Goal: Information Seeking & Learning: Learn about a topic

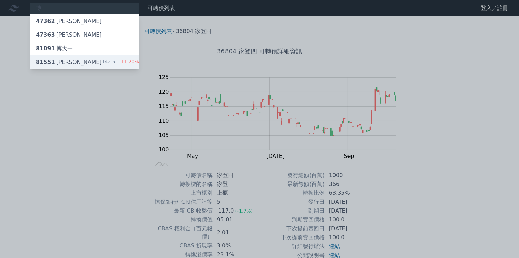
type input "博"
click at [47, 58] on div "81551 博智一" at bounding box center [69, 62] width 66 height 8
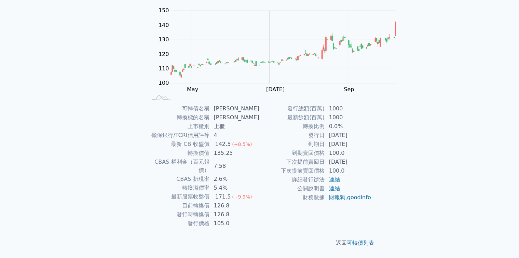
scroll to position [102, 0]
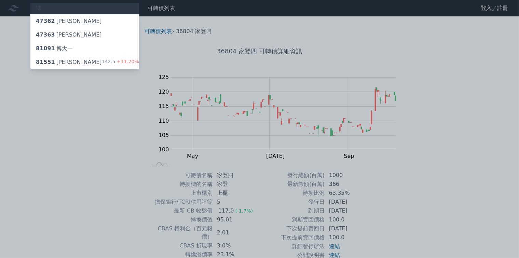
click at [61, 8] on div at bounding box center [259, 129] width 519 height 258
click at [61, 8] on div "博 47362 泰博二 47363 泰博三 81091 博大一 81551 博智一 142.5 +11.20%" at bounding box center [84, 8] width 109 height 12
click at [48, 11] on div at bounding box center [259, 129] width 519 height 258
drag, startPoint x: 48, startPoint y: 11, endPoint x: 42, endPoint y: 3, distance: 9.2
click at [42, 3] on div at bounding box center [259, 129] width 519 height 258
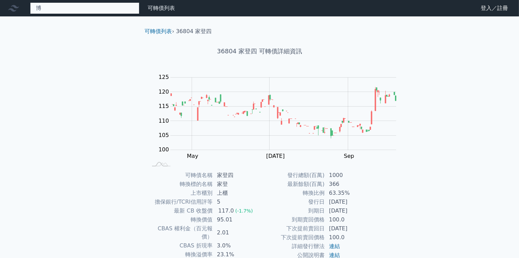
click at [41, 6] on div "博 47362 泰博二 47363 泰博三 81091 博大一 81551 博智一 142.5 +11.20%" at bounding box center [84, 8] width 109 height 12
paste input "裕慶一"
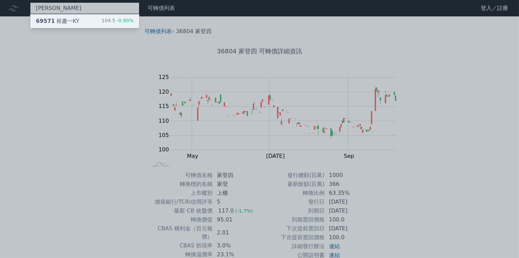
type input "裕慶一"
click at [101, 24] on div "104.5 -0.90%" at bounding box center [117, 21] width 32 height 8
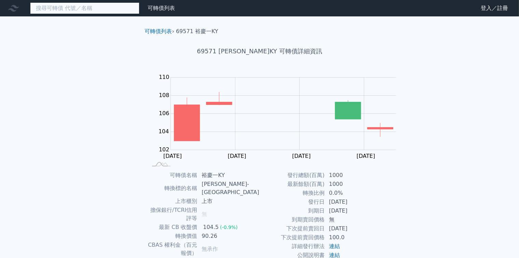
click at [52, 12] on input at bounding box center [84, 8] width 109 height 12
click at [83, 11] on input at bounding box center [84, 8] width 109 height 12
paste input "84041"
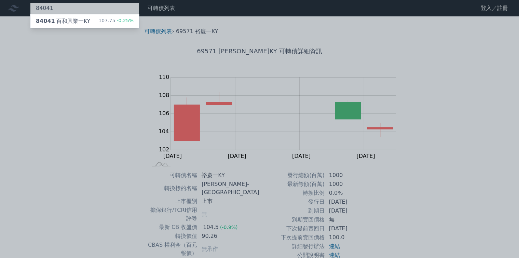
type input "84041"
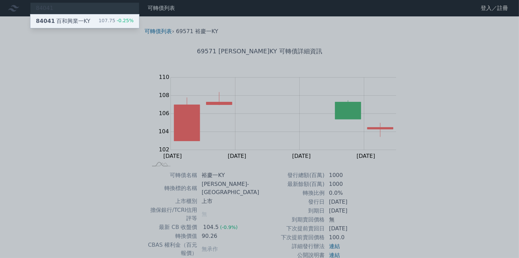
click at [98, 25] on div "107.75 -0.25%" at bounding box center [115, 21] width 35 height 8
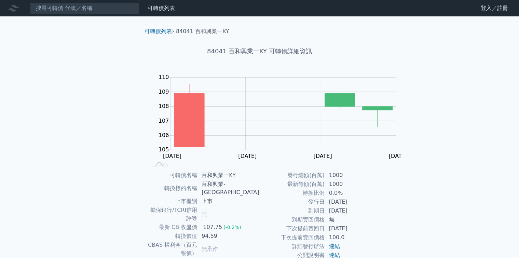
click at [47, 100] on div "可轉債列表 財務數據 可轉債列表 財務數據 登入／註冊 登入／註冊 可轉債列表 › 84041 百和興業一KY 84041 百和興業一KY 可轉債詳細資訊 Z…" at bounding box center [259, 170] width 519 height 341
click at [62, 12] on input at bounding box center [84, 8] width 109 height 12
paste input "健策五"
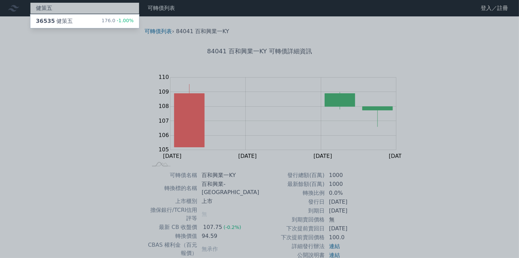
type input "健策五"
click at [67, 55] on div at bounding box center [259, 129] width 519 height 258
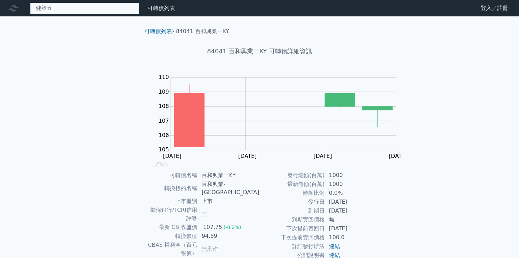
click at [62, 8] on div "健策五 36535 健策五 176.0 -1.00%" at bounding box center [84, 8] width 109 height 12
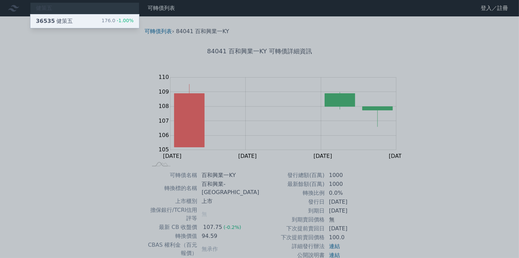
click at [57, 19] on div "36535 健策五 176.0 -1.00%" at bounding box center [84, 21] width 109 height 14
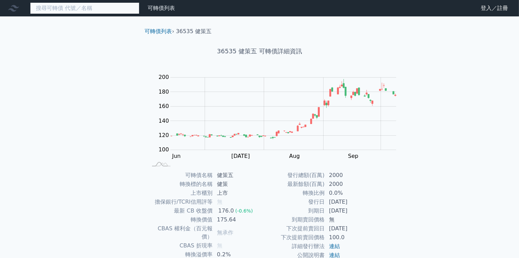
click at [60, 9] on input at bounding box center [84, 8] width 109 height 12
paste input "[PERSON_NAME]"
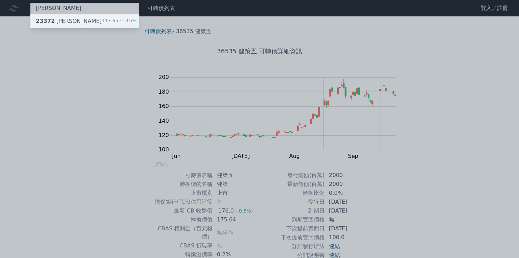
type input "[PERSON_NAME]"
click at [49, 20] on div "23372 旺宏二" at bounding box center [69, 21] width 66 height 8
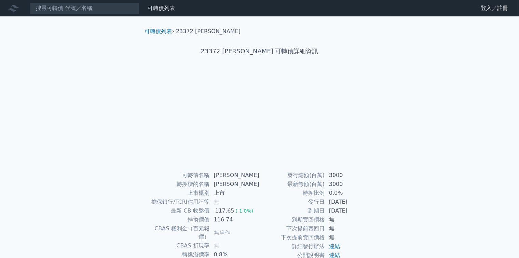
click at [34, 99] on div "可轉債列表 財務數據 可轉債列表 財務數據 登入／註冊 登入／註冊 可轉債列表 › 23372 旺宏二 23372 旺宏二 可轉債詳細資訊 可轉債名稱 無" at bounding box center [259, 162] width 519 height 324
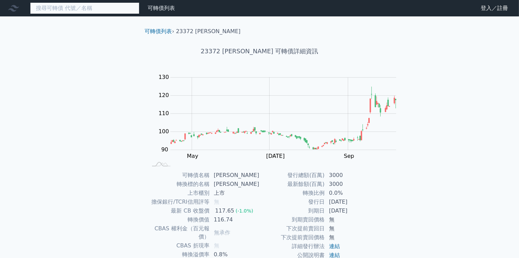
click at [41, 10] on input at bounding box center [84, 8] width 109 height 12
paste input "[PERSON_NAME]"
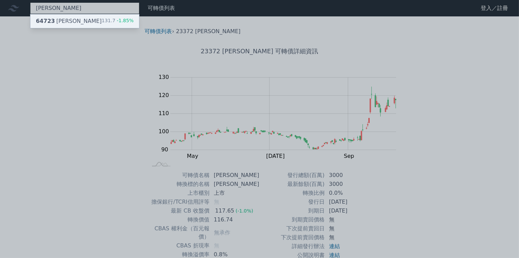
type input "[PERSON_NAME]"
click at [66, 20] on div "64723 保瑞三 131.7 -1.85%" at bounding box center [84, 21] width 109 height 14
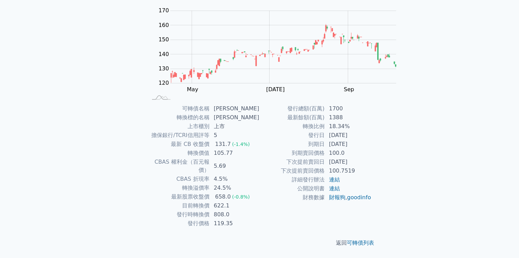
scroll to position [127, 0]
click at [329, 183] on link "連結" at bounding box center [334, 179] width 11 height 6
click at [259, 131] on td "轉換比例" at bounding box center [291, 126] width 65 height 9
drag, startPoint x: 280, startPoint y: 131, endPoint x: 255, endPoint y: 130, distance: 24.6
click at [255, 210] on tr "發行時轉換價 808.0" at bounding box center [203, 214] width 112 height 9
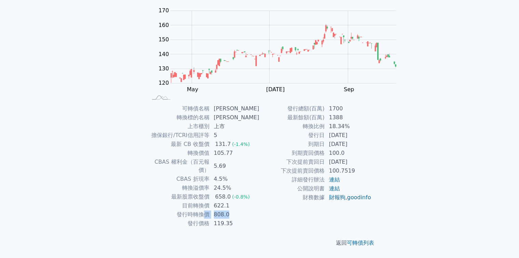
click at [210, 210] on td "發行時轉換價" at bounding box center [178, 214] width 62 height 9
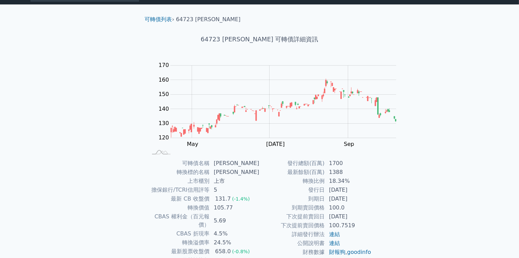
scroll to position [0, 0]
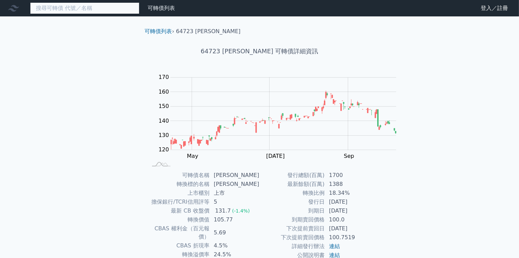
click at [45, 12] on input at bounding box center [84, 8] width 109 height 12
paste input "光聖一"
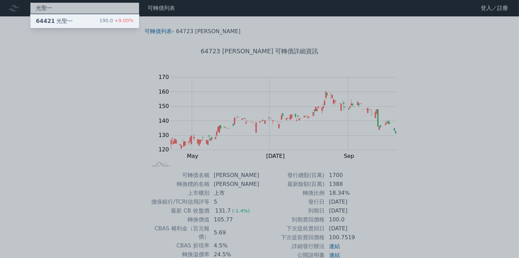
type input "光聖一"
click at [56, 18] on div "64421 光聖一 190.0 +9.00%" at bounding box center [84, 21] width 109 height 14
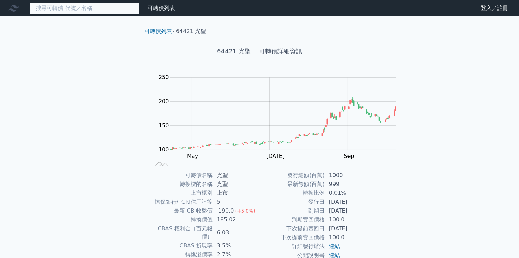
click at [49, 7] on input at bounding box center [84, 8] width 109 height 12
paste input "華友聯四"
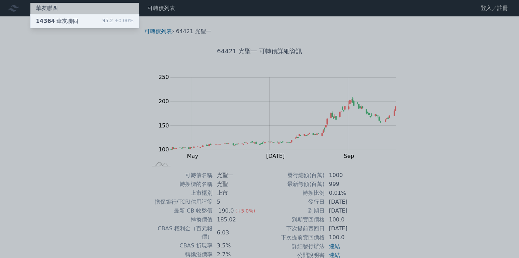
type input "華友聯四"
click at [113, 18] on span "+0.00%" at bounding box center [123, 20] width 20 height 5
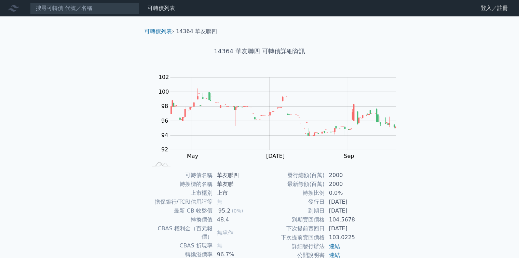
click at [42, 98] on div "可轉債列表 財務數據 可轉債列表 財務數據 登入／註冊 登入／註冊 可轉債列表 › 14364 華友聯四 14364 華友聯四 可轉債詳細資訊 Zoom Ou…" at bounding box center [259, 162] width 519 height 324
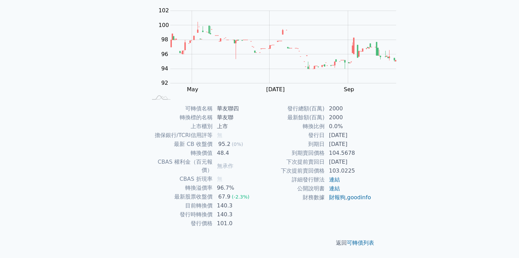
scroll to position [102, 0]
drag, startPoint x: 290, startPoint y: 72, endPoint x: 284, endPoint y: 71, distance: 5.5
click at [259, 104] on td "華友聯四" at bounding box center [236, 108] width 47 height 9
drag, startPoint x: 278, startPoint y: 165, endPoint x: 262, endPoint y: 163, distance: 15.5
click at [259, 219] on td "101.0" at bounding box center [236, 223] width 47 height 9
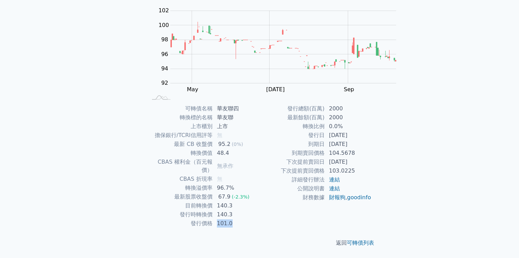
click at [259, 219] on td "101.0" at bounding box center [236, 223] width 47 height 9
drag, startPoint x: 262, startPoint y: 163, endPoint x: 281, endPoint y: 162, distance: 19.1
click at [259, 219] on td "101.0" at bounding box center [236, 223] width 47 height 9
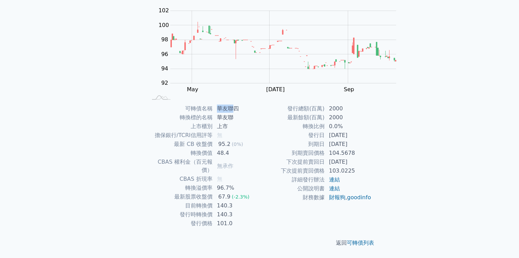
drag, startPoint x: 266, startPoint y: 105, endPoint x: 278, endPoint y: 104, distance: 12.3
click at [259, 104] on td "華友聯四" at bounding box center [236, 108] width 47 height 9
click at [259, 157] on td "無承作" at bounding box center [236, 165] width 47 height 17
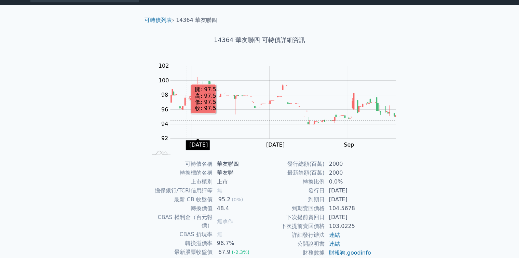
scroll to position [0, 0]
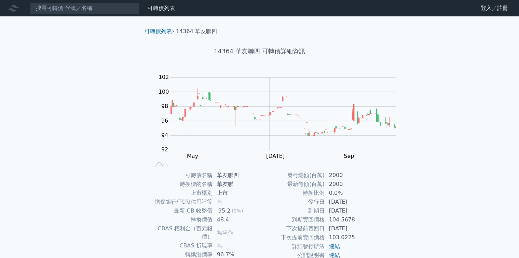
click at [13, 8] on icon at bounding box center [13, 8] width 11 height 11
click at [146, 28] on link "可轉債列表" at bounding box center [158, 31] width 27 height 6
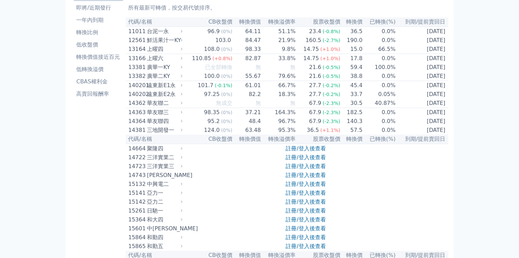
scroll to position [137, 0]
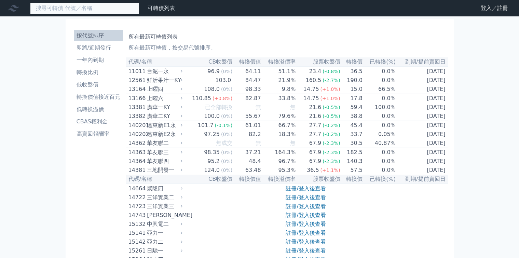
click at [79, 14] on input at bounding box center [84, 8] width 109 height 12
paste input "[PERSON_NAME]"
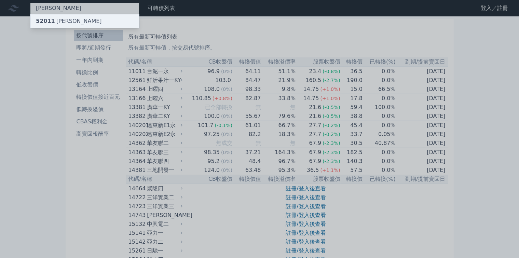
type input "[PERSON_NAME]"
click at [62, 20] on div "52011 凱衛一" at bounding box center [84, 21] width 109 height 14
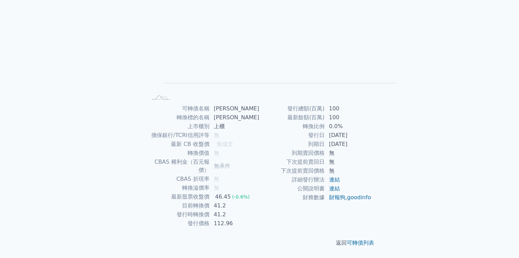
scroll to position [127, 0]
click at [329, 183] on link "連結" at bounding box center [334, 179] width 11 height 6
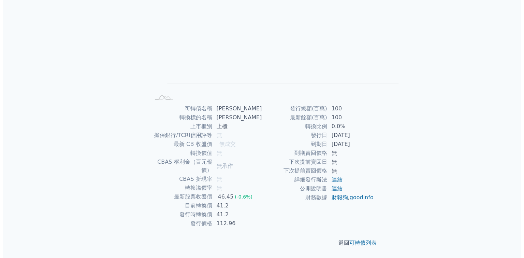
scroll to position [0, 0]
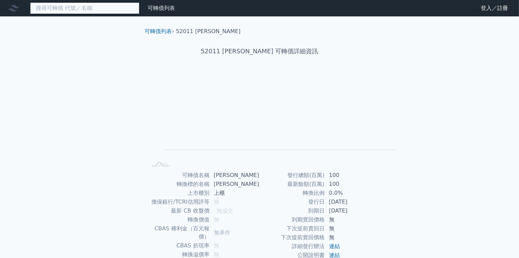
click at [51, 7] on input at bounding box center [84, 8] width 109 height 12
paste input "毅嘉三"
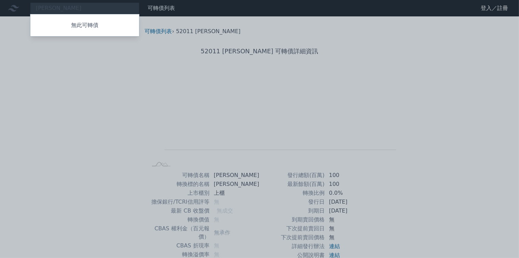
click at [59, 10] on div at bounding box center [259, 129] width 519 height 258
click at [59, 7] on div "毅嘉三 無此可轉債" at bounding box center [84, 8] width 109 height 12
paste input "毅嘉三"
type input "毅嘉三毅嘉三"
drag, startPoint x: 45, startPoint y: 5, endPoint x: 0, endPoint y: 10, distance: 45.3
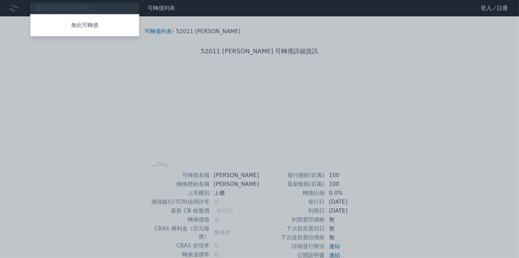
click at [0, 10] on div at bounding box center [259, 129] width 519 height 258
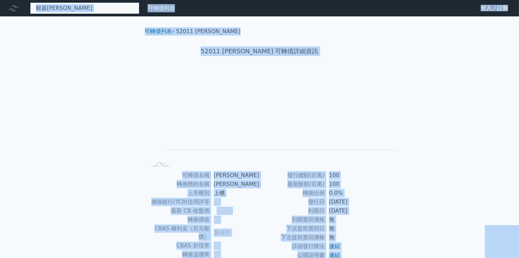
click at [73, 7] on div "毅嘉三毅嘉三 無此可轉債" at bounding box center [84, 8] width 109 height 12
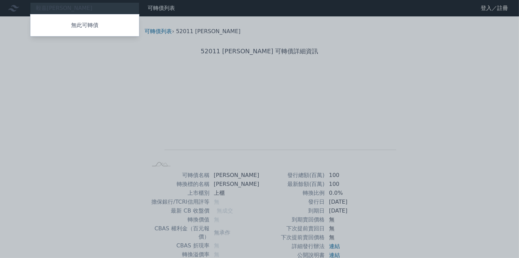
click at [161, 25] on div at bounding box center [259, 129] width 519 height 258
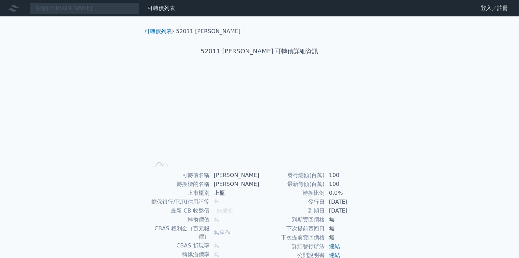
click at [183, 30] on li "52011 凱衛一" at bounding box center [208, 31] width 65 height 8
click at [152, 28] on link "可轉債列表" at bounding box center [158, 31] width 27 height 6
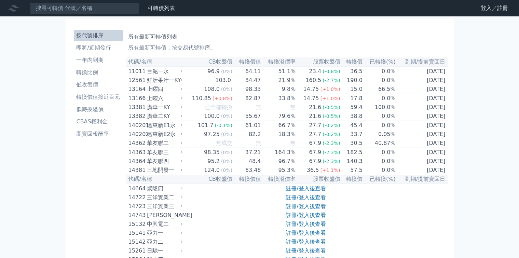
click at [80, 44] on li "即將/近期發行" at bounding box center [98, 48] width 49 height 8
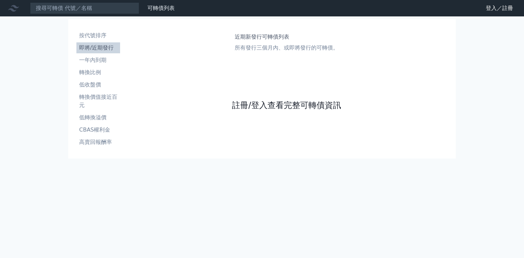
click at [251, 111] on link "註冊/登入查看完整可轉債資訊" at bounding box center [286, 105] width 109 height 11
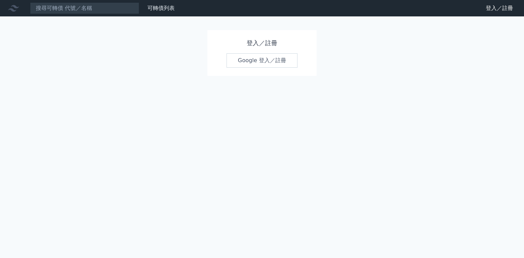
click at [275, 66] on link "Google 登入／註冊" at bounding box center [262, 60] width 71 height 14
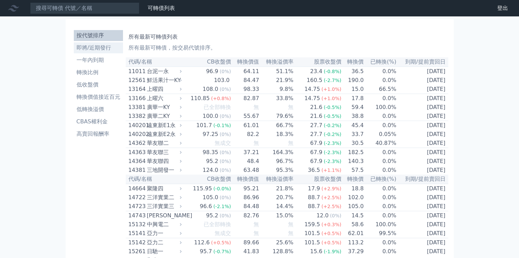
click at [77, 46] on link "即將/近期發行" at bounding box center [98, 47] width 49 height 11
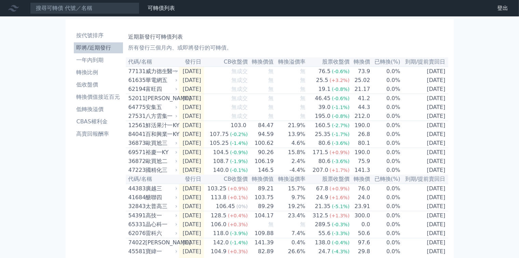
click at [80, 44] on li "即將/近期發行" at bounding box center [98, 48] width 49 height 8
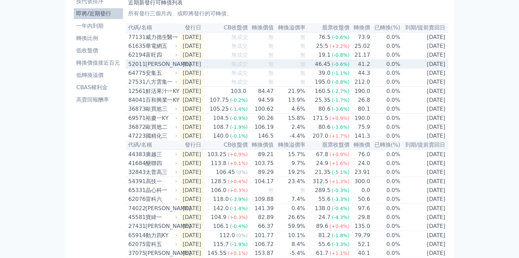
click at [128, 68] on div "52011" at bounding box center [135, 64] width 15 height 8
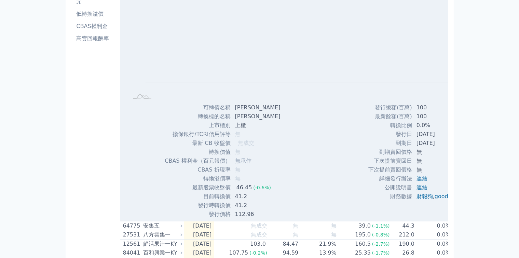
scroll to position [102, 0]
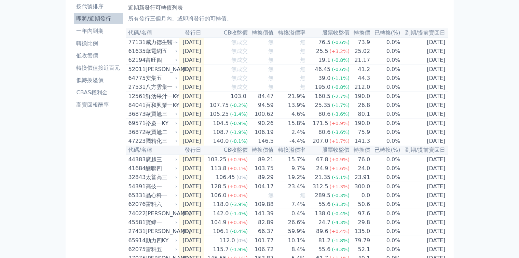
scroll to position [0, 0]
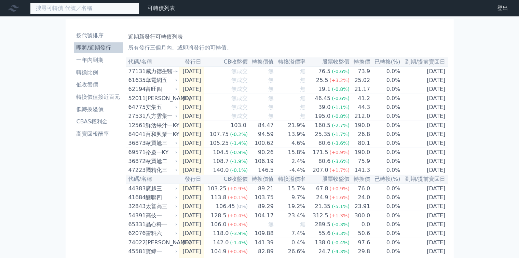
click at [44, 8] on input at bounding box center [84, 8] width 109 height 12
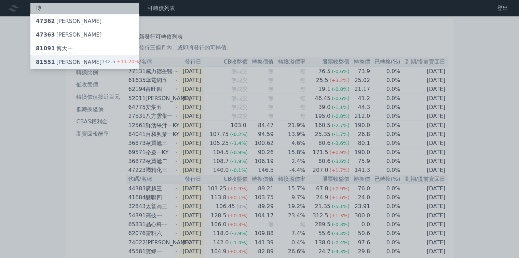
type input "博"
click at [46, 58] on div "81551 [PERSON_NAME]" at bounding box center [69, 62] width 66 height 8
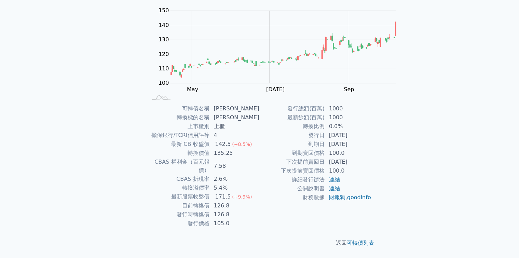
scroll to position [102, 0]
click at [329, 183] on link "連結" at bounding box center [334, 179] width 11 height 6
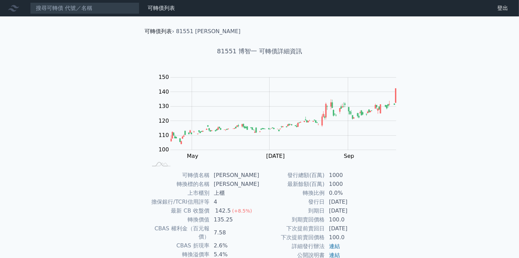
click at [145, 28] on link "可轉債列表" at bounding box center [158, 31] width 27 height 6
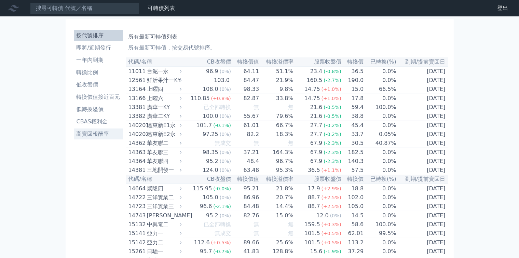
click at [91, 130] on li "高賣回報酬率" at bounding box center [98, 134] width 49 height 8
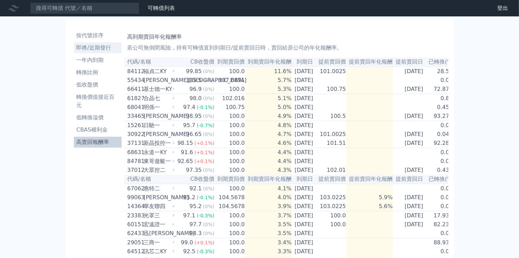
click at [81, 44] on li "即將/近期發行" at bounding box center [98, 48] width 48 height 8
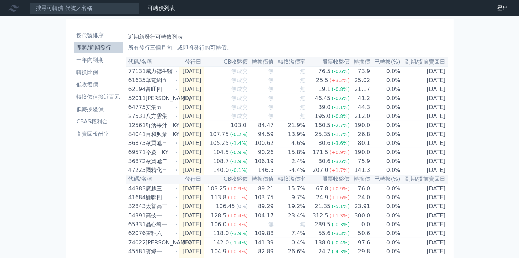
click at [99, 45] on link "即將/近期發行" at bounding box center [98, 47] width 49 height 11
click at [31, 88] on div "可轉債列表 財務數據 可轉債列表 財務數據 登出 登出 按代號排序 即將/近期發行 一年內到期 轉換比例 低收盤價 轉換價值接近百元 低轉換溢價" at bounding box center [259, 232] width 519 height 465
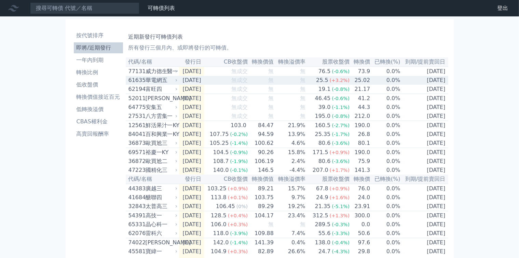
click at [145, 84] on div "華電網五" at bounding box center [160, 80] width 31 height 8
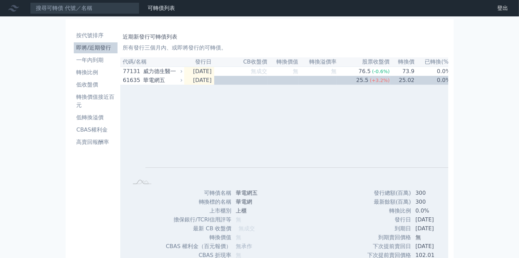
scroll to position [137, 0]
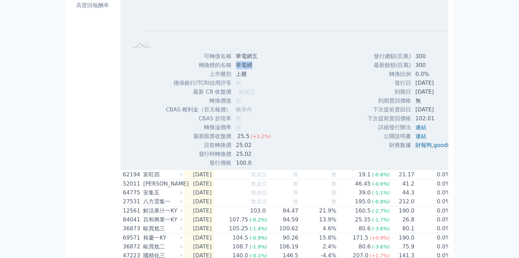
drag, startPoint x: 186, startPoint y: 155, endPoint x: 169, endPoint y: 155, distance: 16.7
click at [232, 70] on td "華電網" at bounding box center [254, 65] width 44 height 9
click at [411, 105] on td "無" at bounding box center [437, 100] width 52 height 9
click at [415, 130] on link "連結" at bounding box center [420, 127] width 11 height 6
click at [232, 70] on td "華電網" at bounding box center [254, 65] width 44 height 9
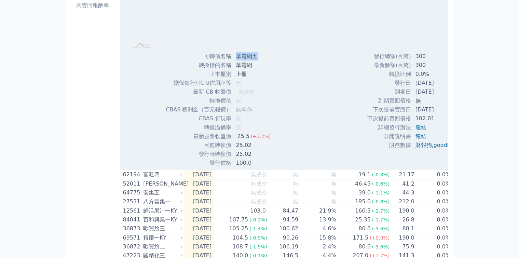
drag, startPoint x: 168, startPoint y: 150, endPoint x: 191, endPoint y: 147, distance: 23.4
click at [232, 61] on td "華電網五" at bounding box center [254, 56] width 44 height 9
click at [283, 167] on div "Zoom Out L L Chart created using amCharts library 可轉債名稱 華電網五 轉換標的名稱 華電網 上市櫃別 上櫃…" at bounding box center [314, 57] width 388 height 219
drag, startPoint x: 368, startPoint y: 205, endPoint x: 322, endPoint y: 204, distance: 45.7
click at [367, 123] on tr "下次提前賣回價格 102.01" at bounding box center [415, 118] width 96 height 9
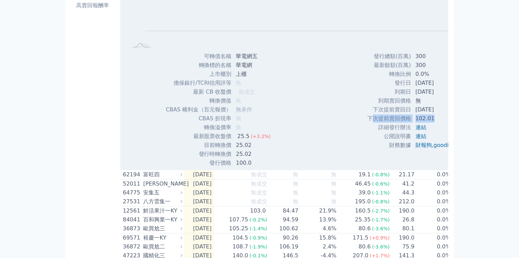
click at [367, 123] on td "下次提前賣回價格" at bounding box center [389, 118] width 44 height 9
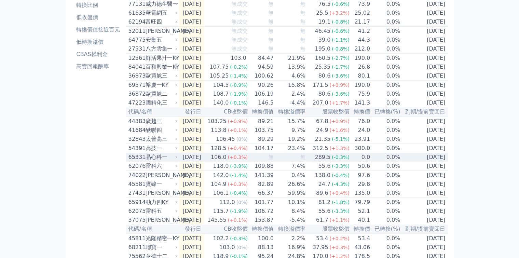
scroll to position [0, 0]
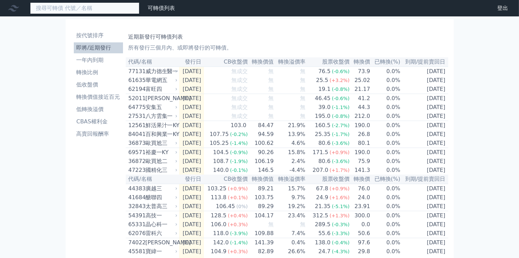
click at [51, 5] on input at bounding box center [84, 8] width 109 height 12
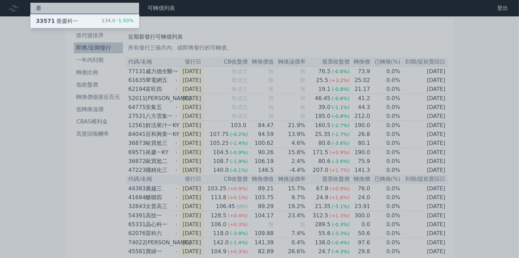
type input "臺"
click at [43, 19] on div "33571 臺慶科一" at bounding box center [57, 21] width 42 height 8
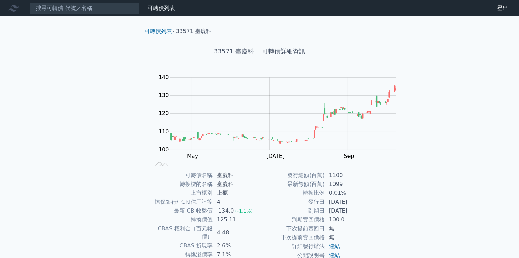
scroll to position [102, 0]
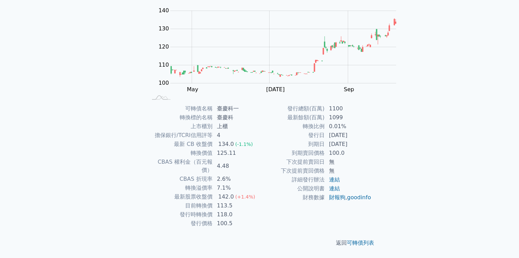
click at [259, 157] on td "4.48" at bounding box center [236, 165] width 47 height 17
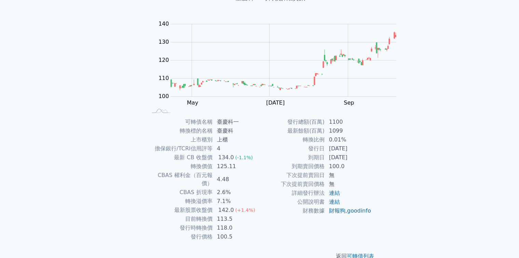
scroll to position [0, 0]
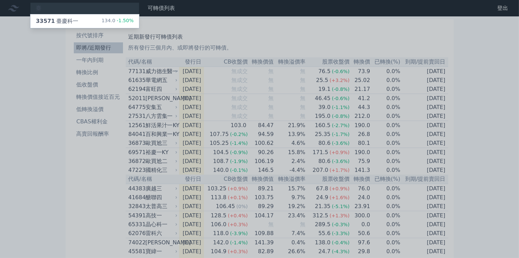
drag, startPoint x: 130, startPoint y: 130, endPoint x: 133, endPoint y: 141, distance: 11.4
click at [131, 130] on div at bounding box center [259, 129] width 519 height 258
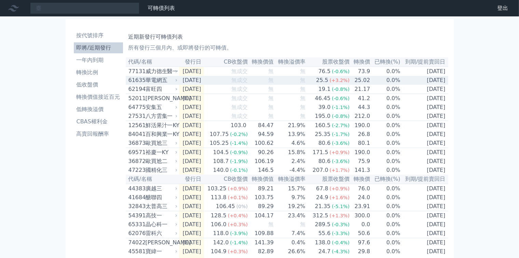
click at [145, 84] on div "華電網五" at bounding box center [160, 80] width 31 height 8
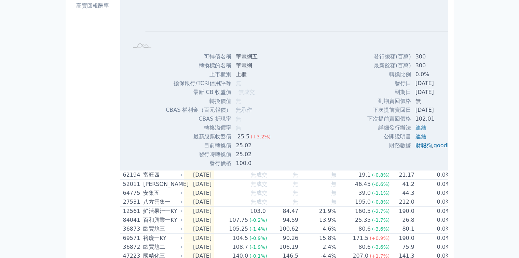
scroll to position [137, 0]
click at [415, 130] on link "連結" at bounding box center [420, 127] width 11 height 6
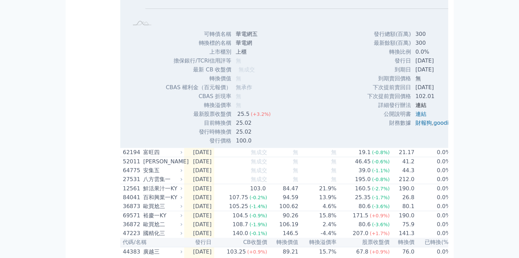
scroll to position [171, 0]
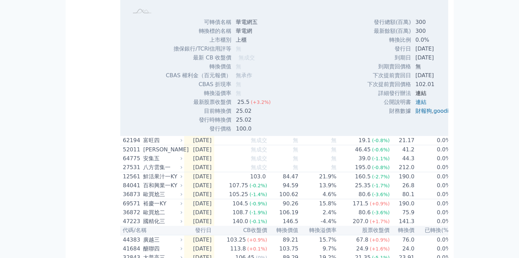
click at [415, 96] on link "連結" at bounding box center [420, 93] width 11 height 6
drag, startPoint x: 191, startPoint y: 114, endPoint x: 169, endPoint y: 115, distance: 22.2
click at [232, 27] on td "華電網五" at bounding box center [254, 22] width 44 height 9
copy td "華電網五"
click at [415, 105] on link "連結" at bounding box center [420, 102] width 11 height 6
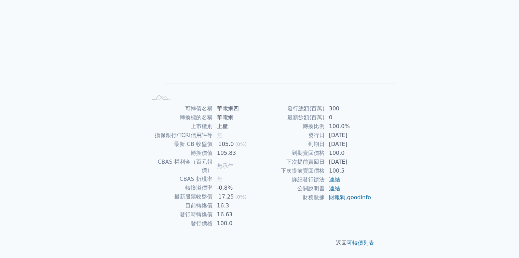
scroll to position [68, 0]
